Goal: Find specific page/section: Find specific page/section

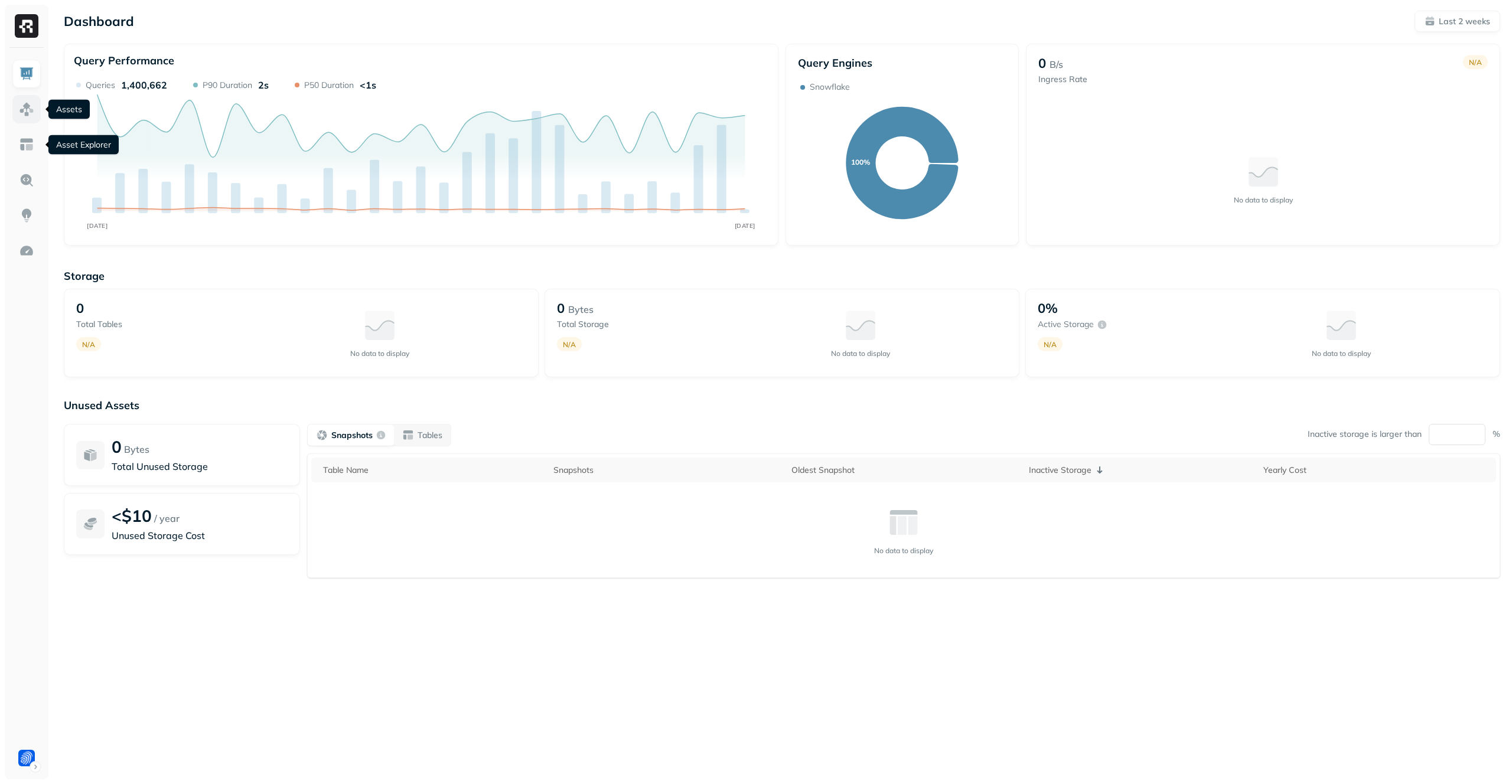
click at [35, 98] on link at bounding box center [26, 109] width 28 height 28
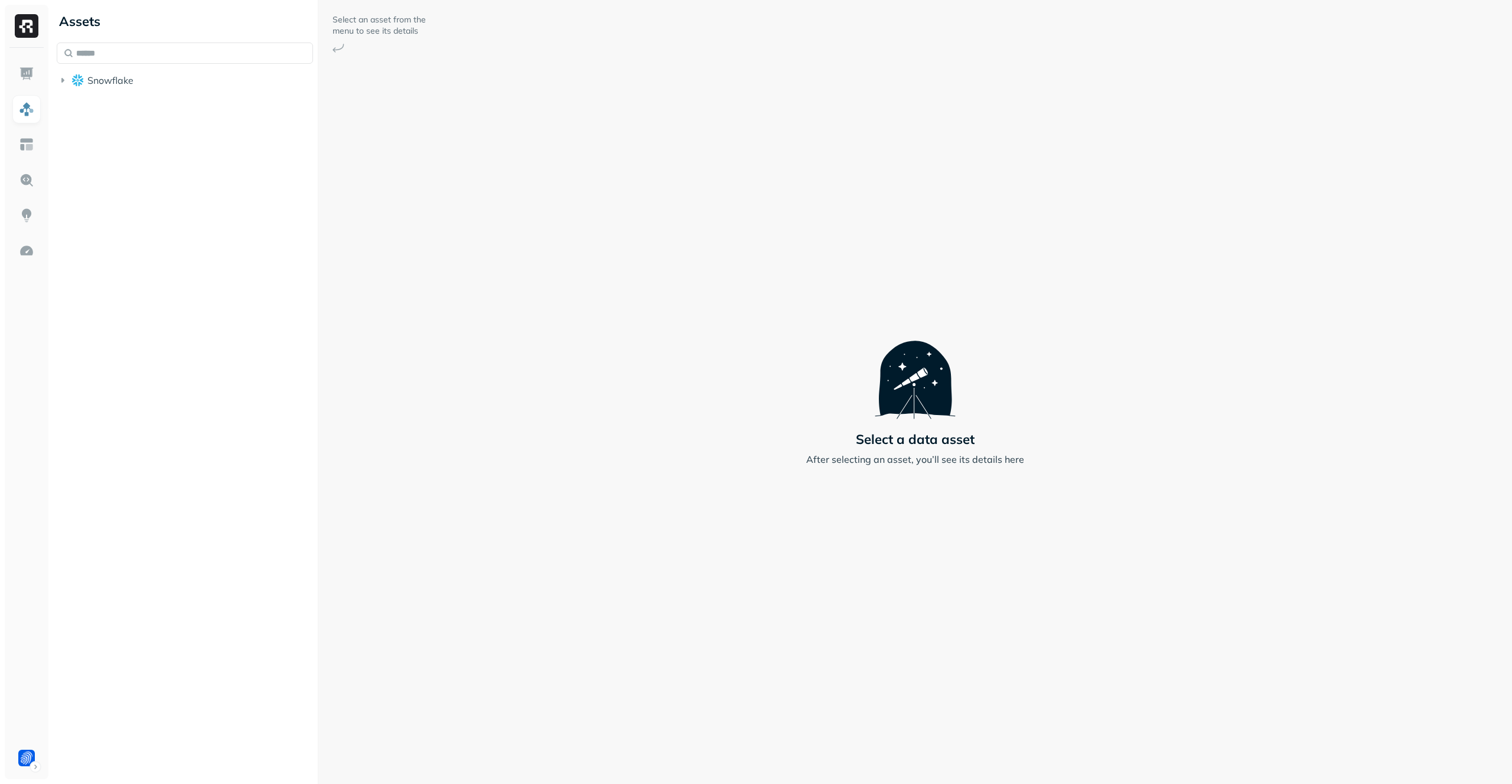
click at [154, 89] on button "Snowflake" at bounding box center [185, 81] width 256 height 19
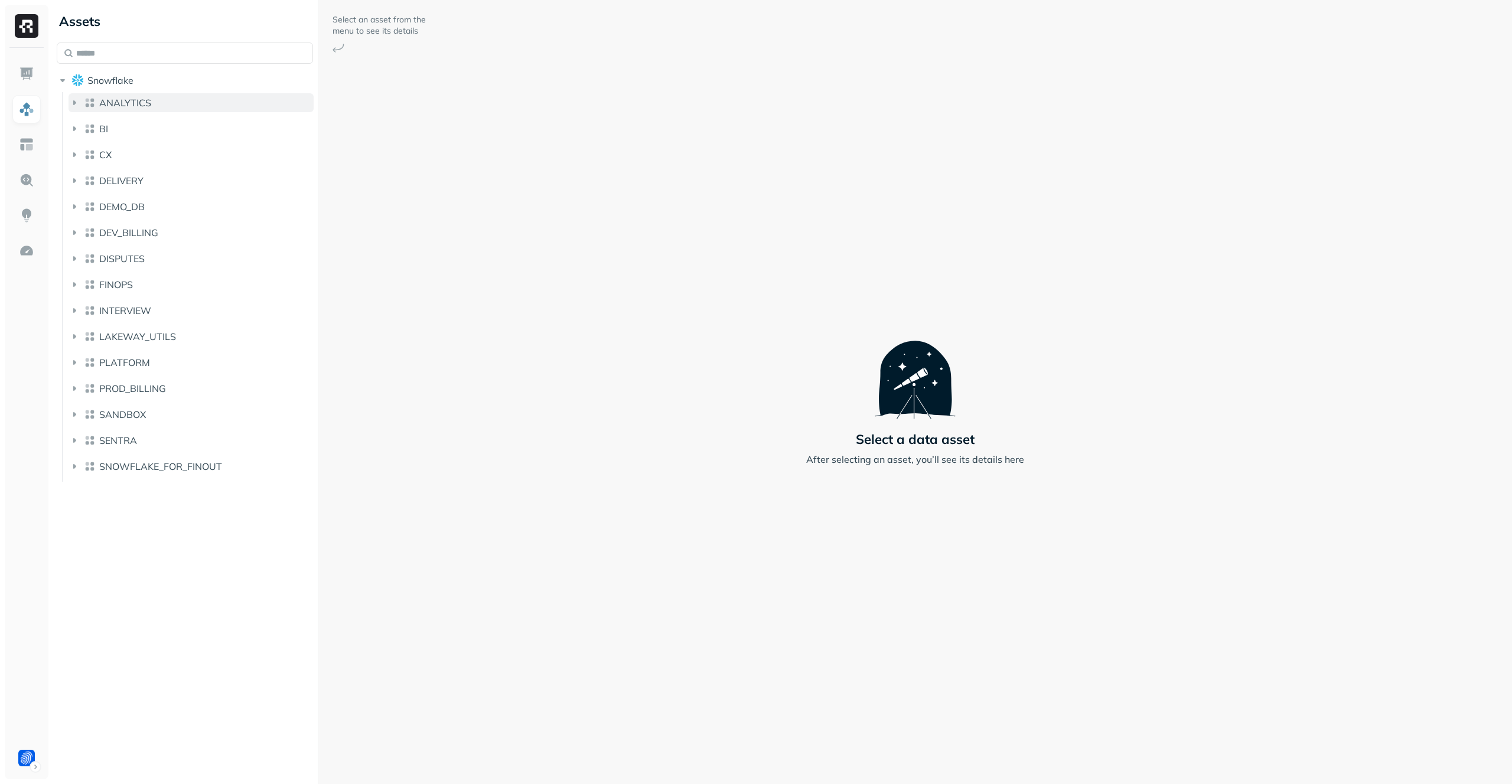
click at [154, 100] on button "ANALYTICS" at bounding box center [191, 103] width 245 height 19
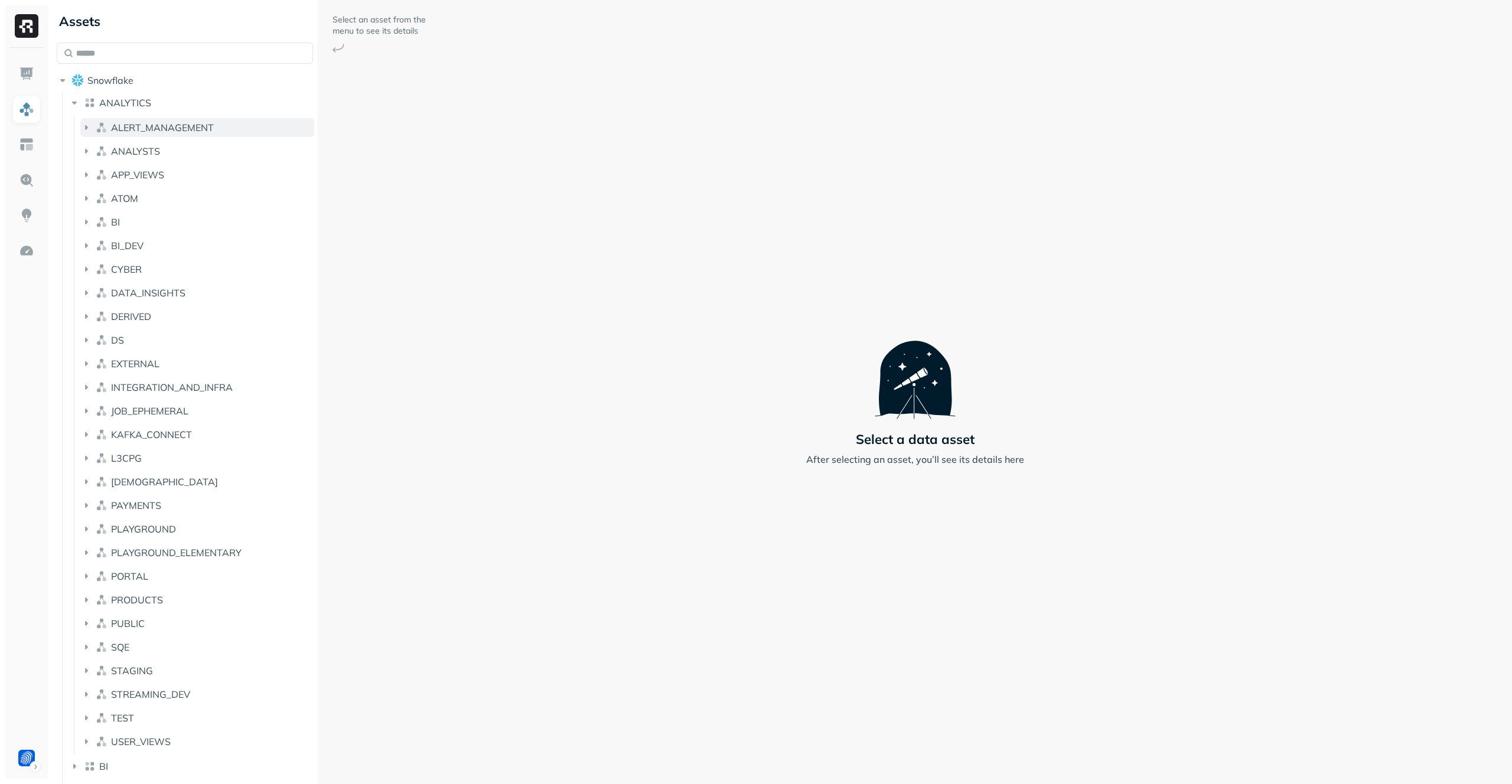
click at [151, 128] on span "ALERT_MANAGEMENT" at bounding box center [162, 127] width 103 height 12
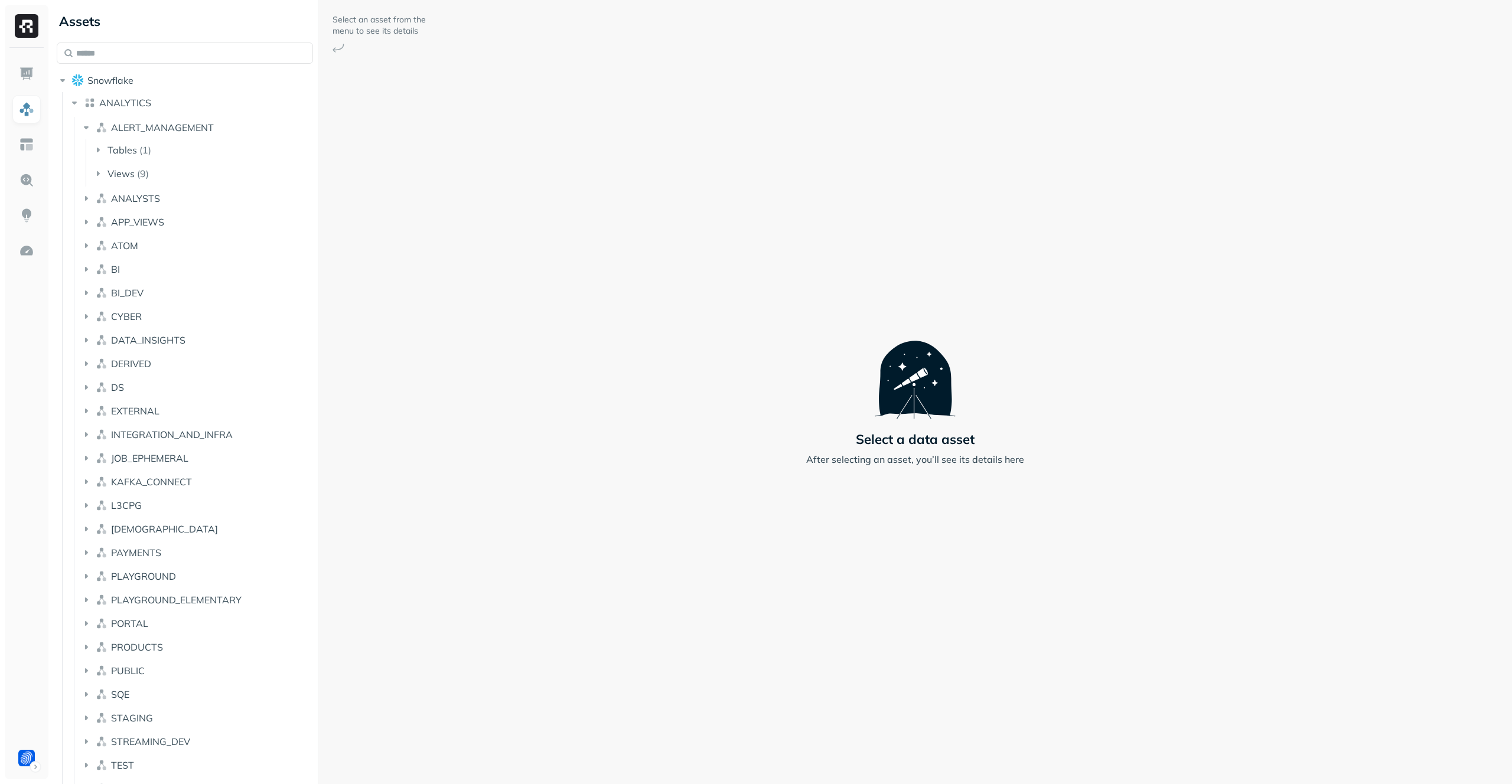
click at [158, 164] on ul "Tables ( 1 ) Views ( 9 )" at bounding box center [200, 163] width 229 height 47
click at [160, 152] on button "Tables ( 1 )" at bounding box center [203, 150] width 222 height 19
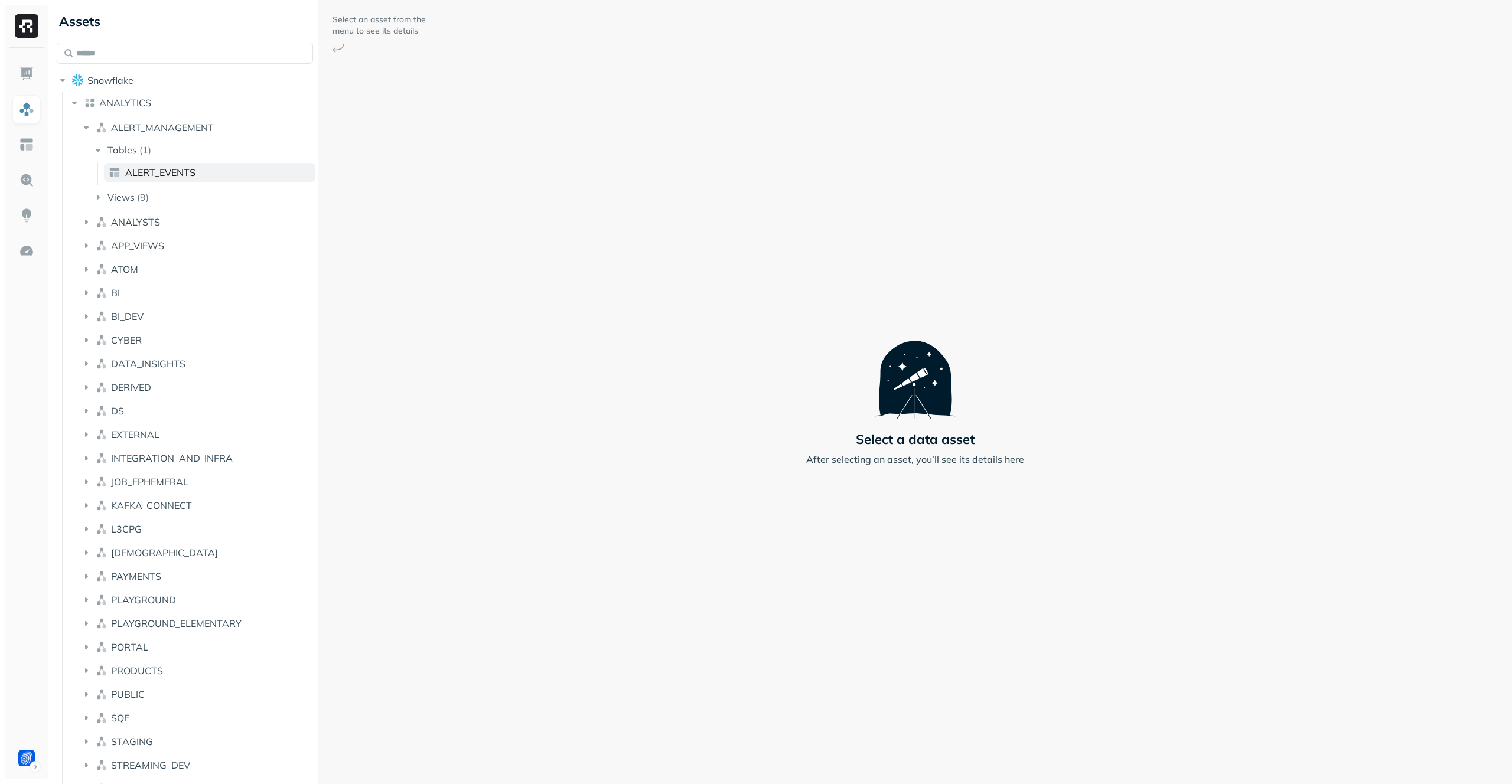
click at [157, 178] on span "ALERT_EVENTS" at bounding box center [160, 172] width 70 height 12
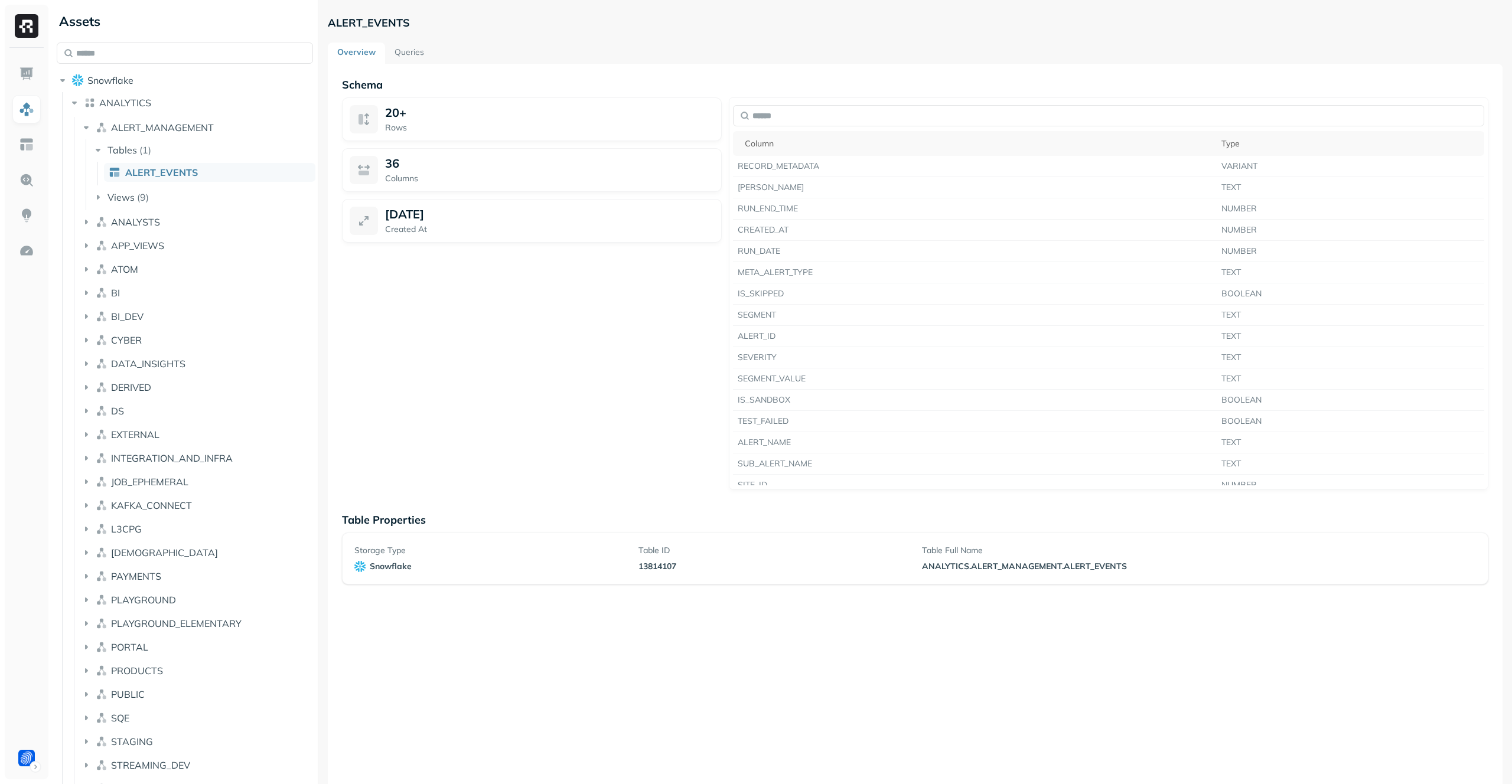
click at [410, 62] on link "Queries" at bounding box center [409, 53] width 48 height 21
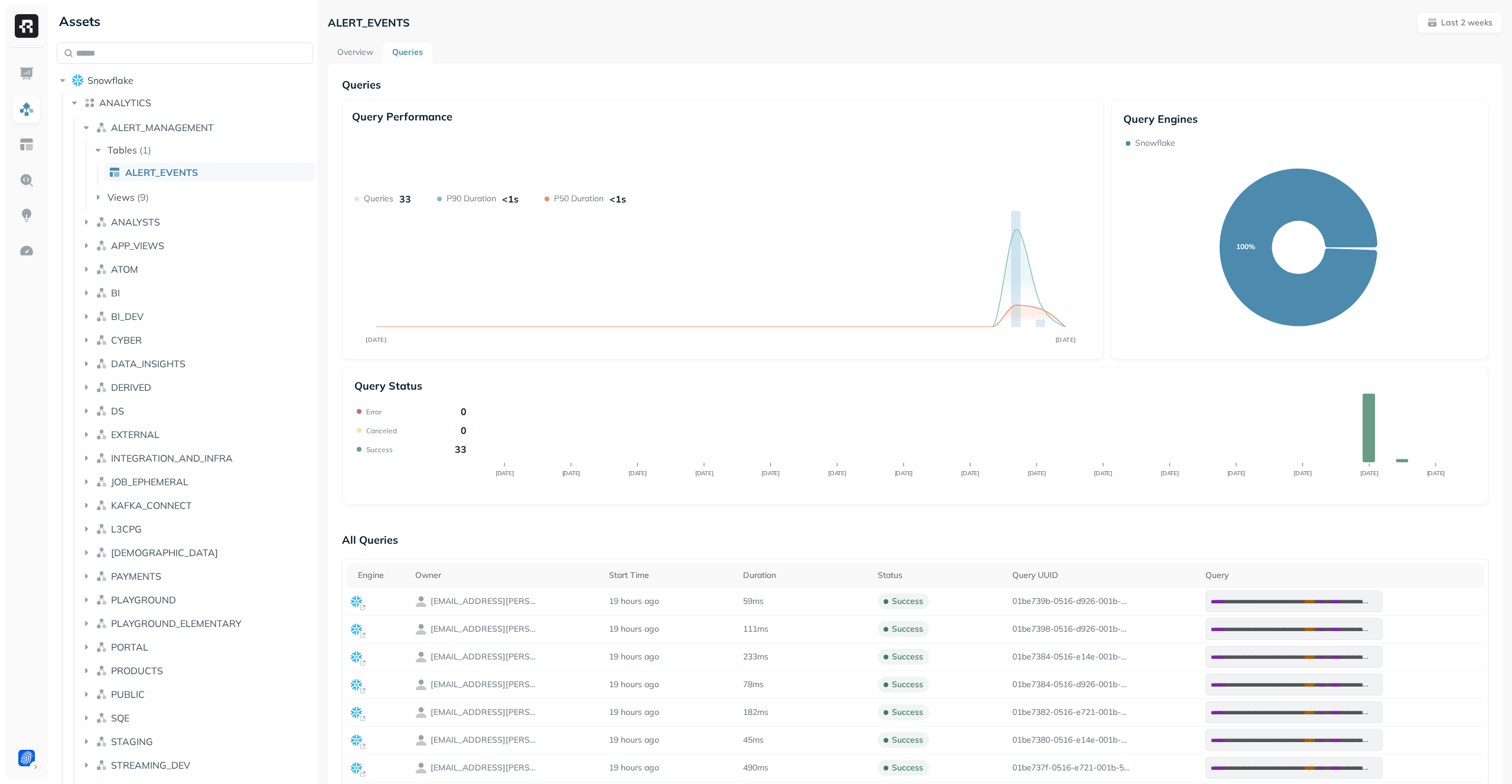
click at [820, 376] on div "Query Status Error 0 Canceled 0 Success 33 [DATE] Aug [DATE] Aug [DATE] Aug [DA…" at bounding box center [914, 436] width 1146 height 139
click at [822, 360] on div "Query Performance AUG [DATE] Queries 33 P90 Duration <1s P50 Duration <1s Query…" at bounding box center [914, 302] width 1146 height 405
click at [373, 53] on link "Overview" at bounding box center [355, 53] width 55 height 21
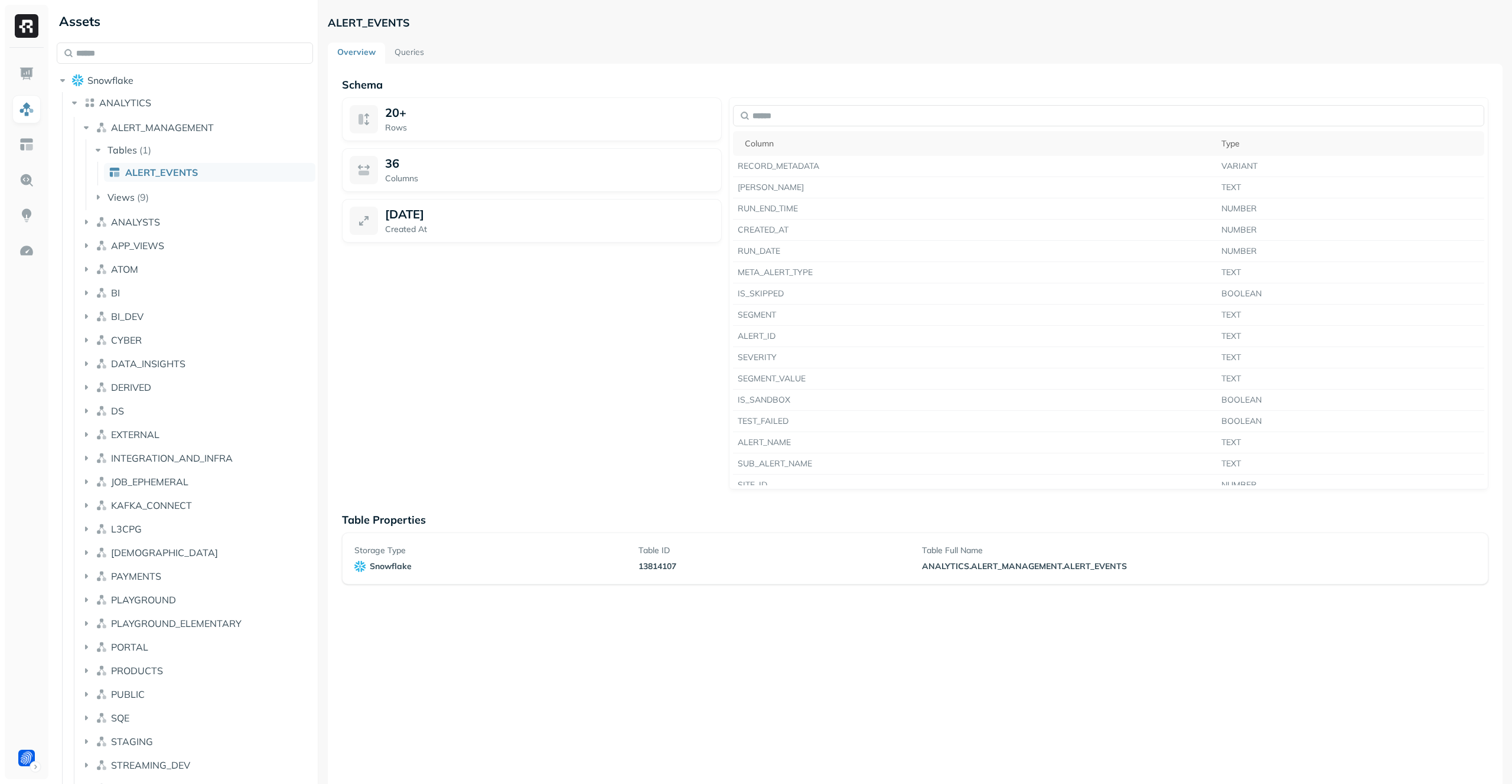
click at [414, 48] on link "Queries" at bounding box center [409, 53] width 48 height 21
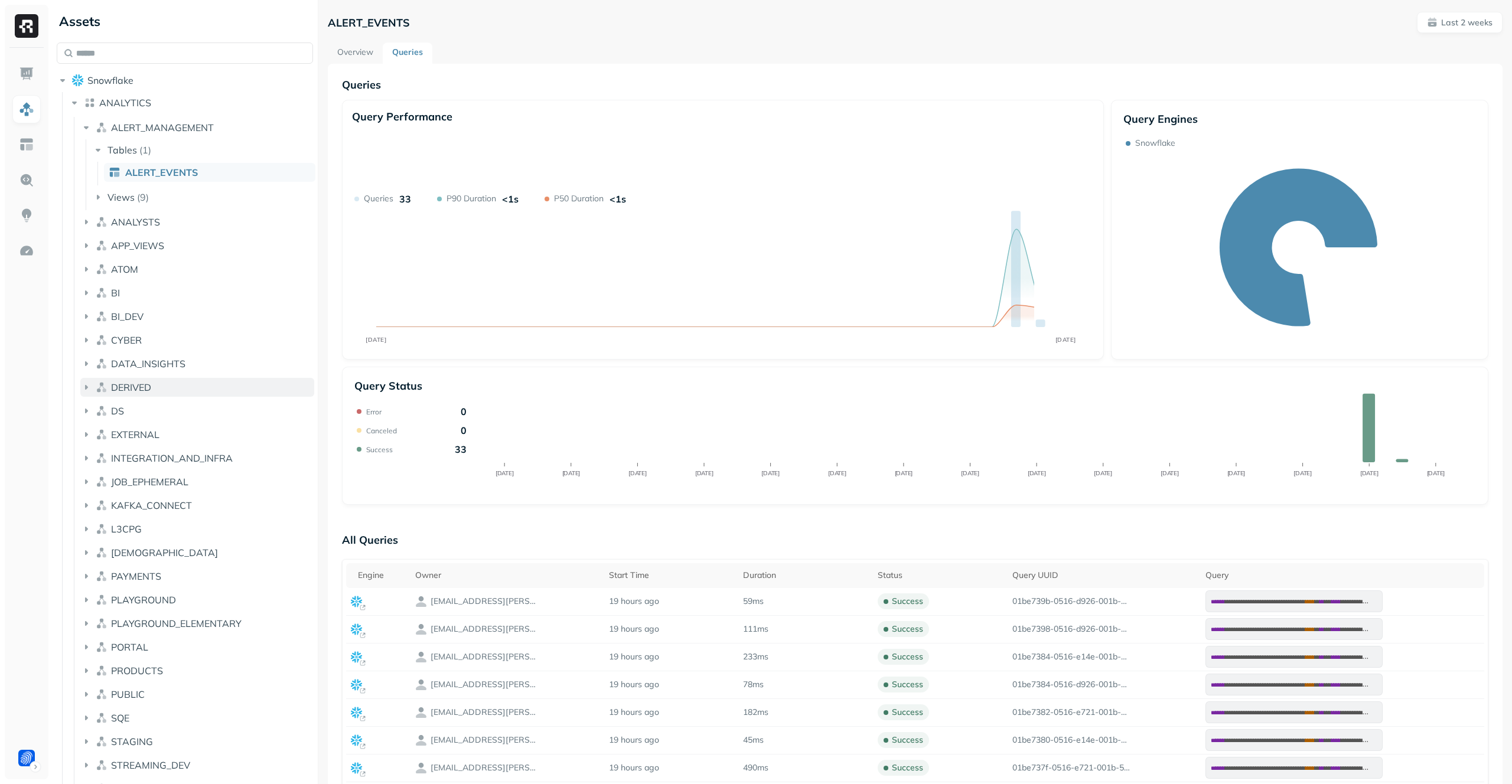
click at [221, 387] on button "DERIVED" at bounding box center [196, 388] width 234 height 19
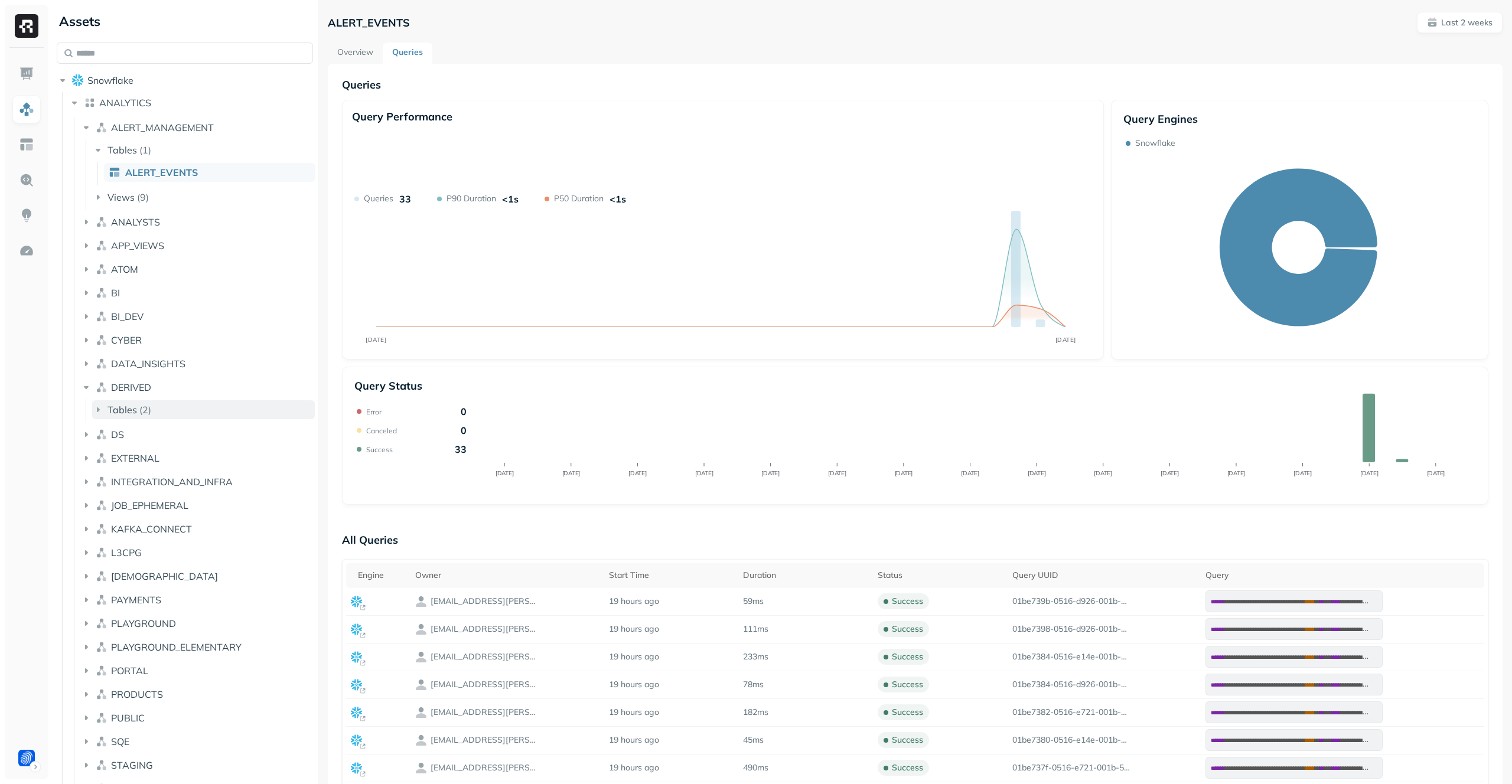
click at [222, 414] on button "Tables ( 2 )" at bounding box center [203, 410] width 222 height 19
click at [222, 432] on link "AGG_PSP_SESSIONS" at bounding box center [210, 432] width 212 height 19
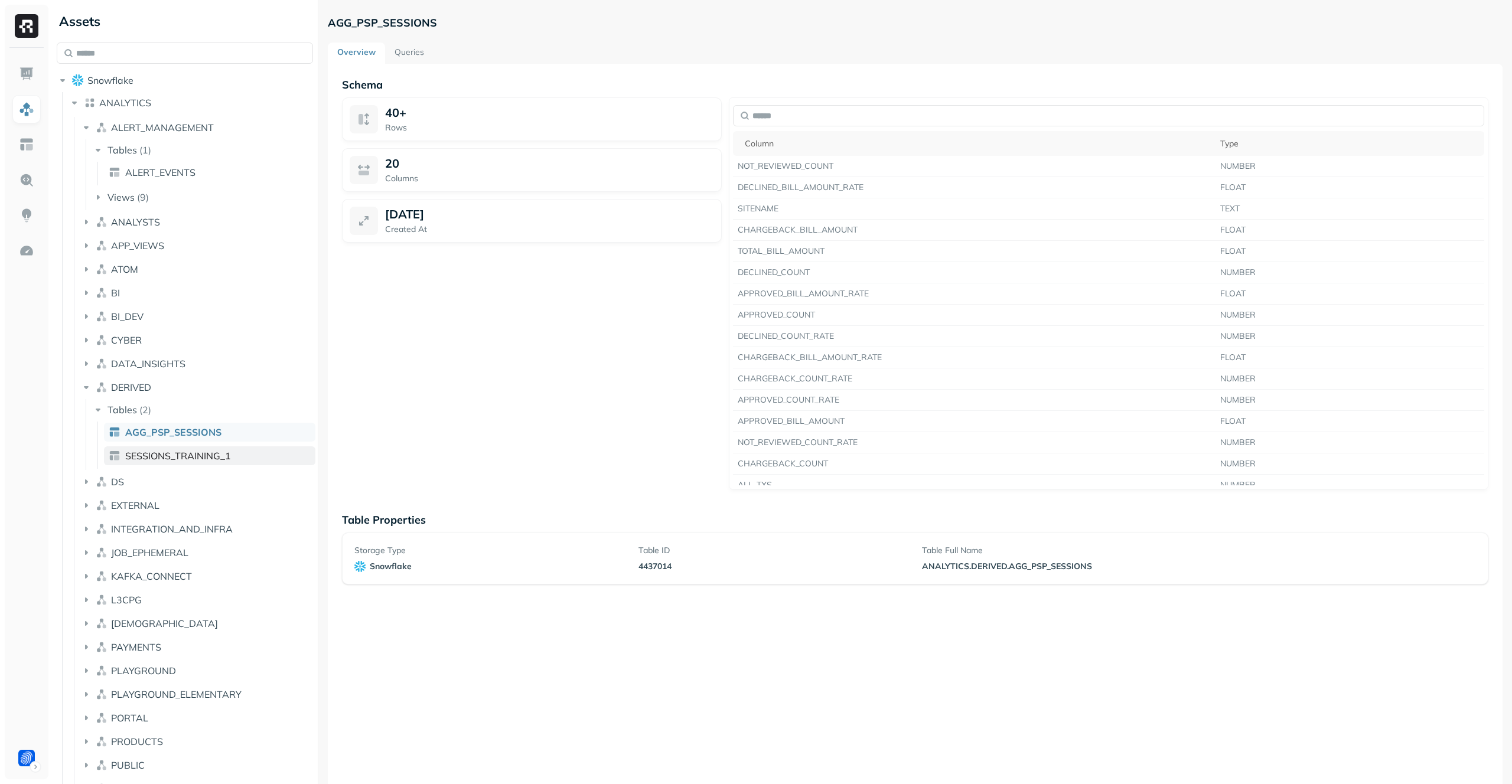
click at [228, 461] on span "SESSIONS_TRAINING_1" at bounding box center [178, 456] width 106 height 12
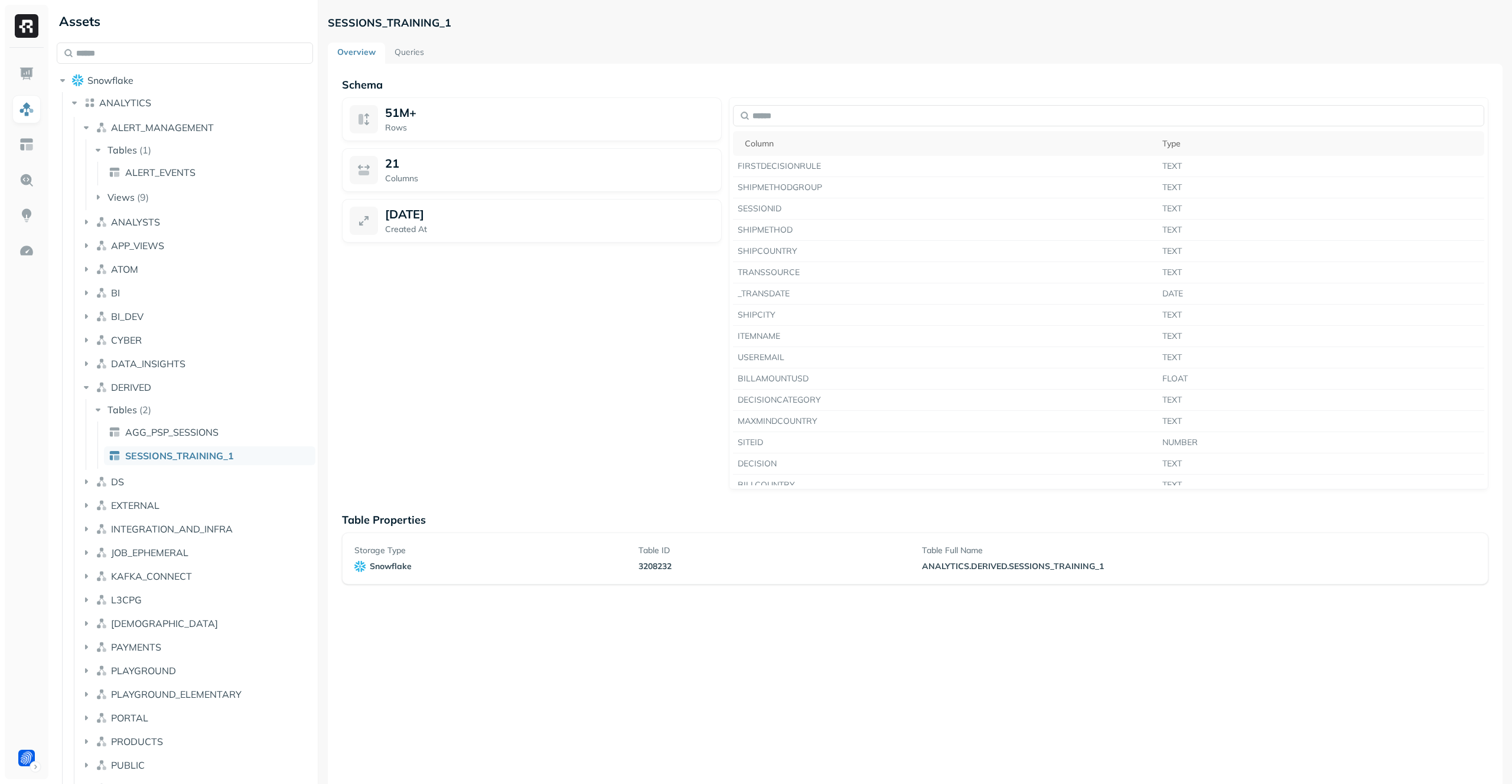
click at [412, 53] on link "Queries" at bounding box center [409, 53] width 48 height 21
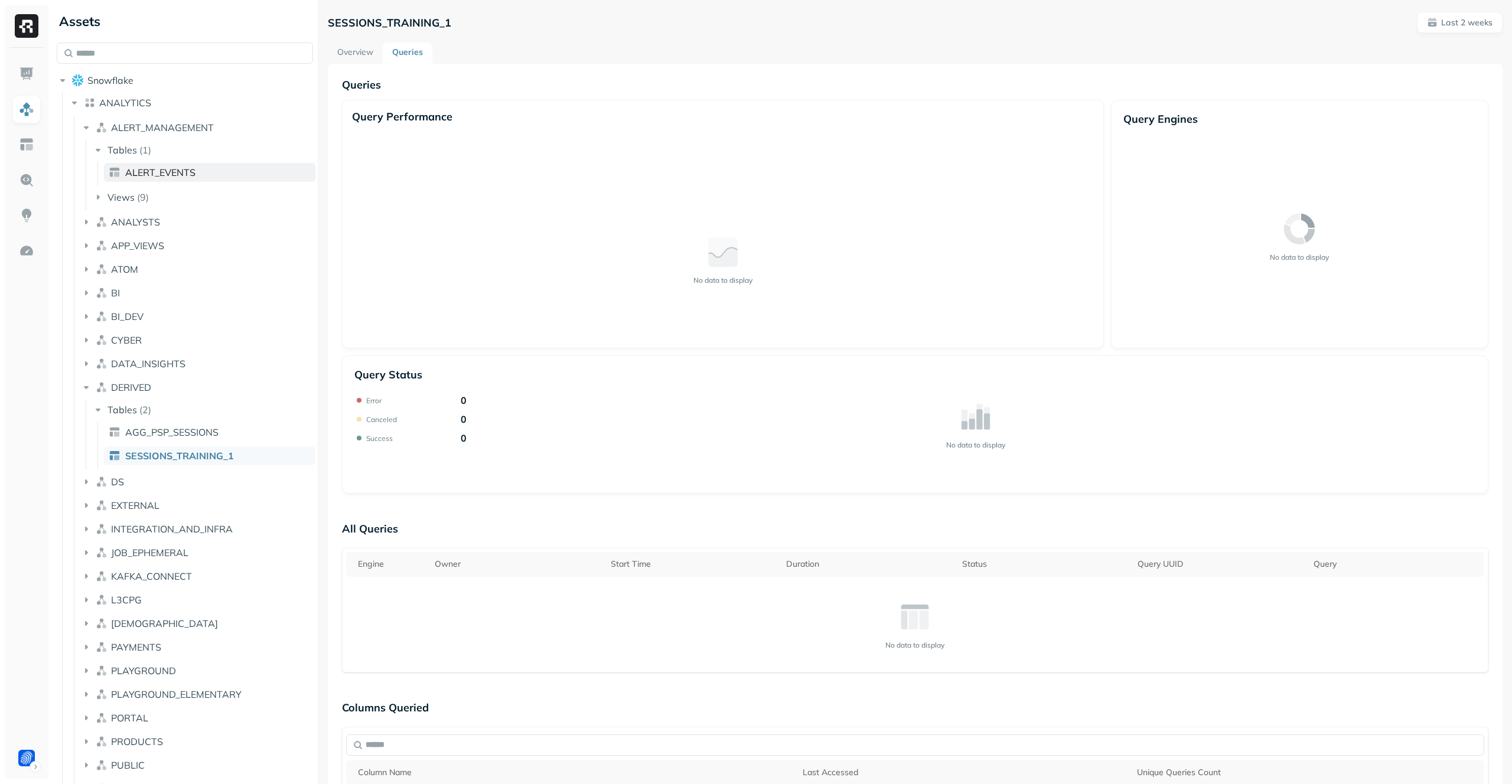
click at [209, 172] on link "ALERT_EVENTS" at bounding box center [210, 172] width 212 height 19
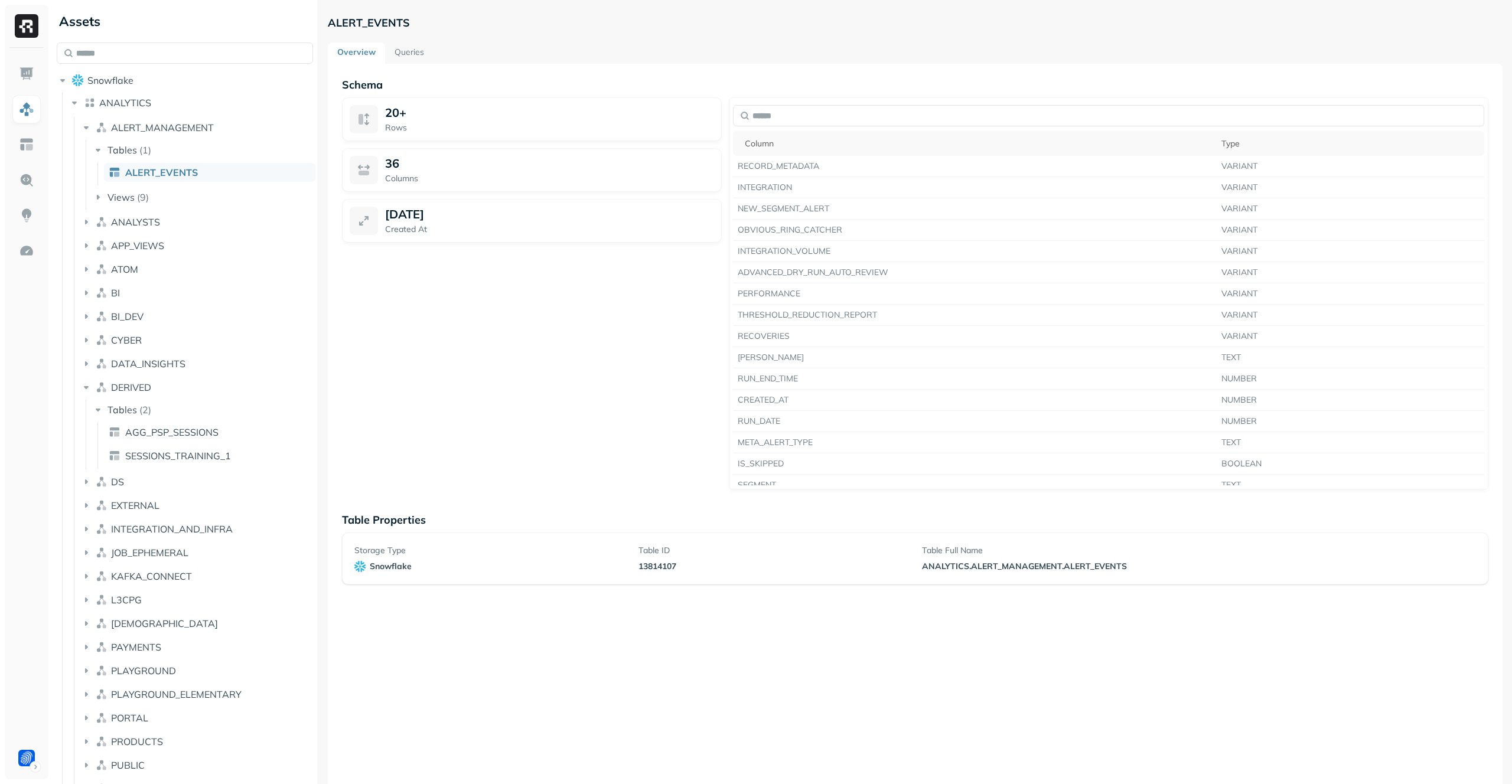
click at [397, 52] on link "Queries" at bounding box center [409, 53] width 48 height 21
